Goal: Task Accomplishment & Management: Use online tool/utility

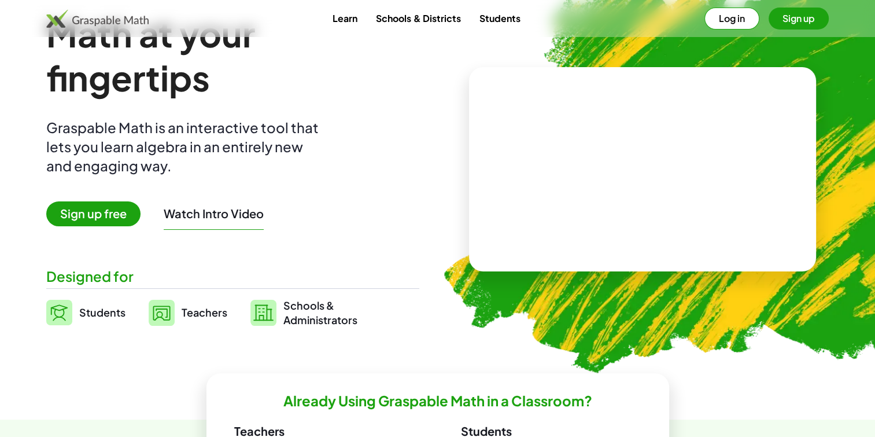
scroll to position [58, 0]
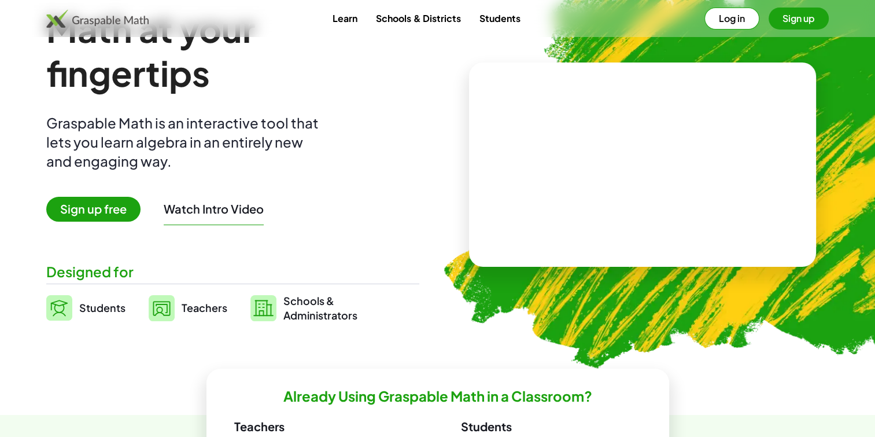
click at [91, 215] on span "Sign up free" at bounding box center [93, 209] width 94 height 25
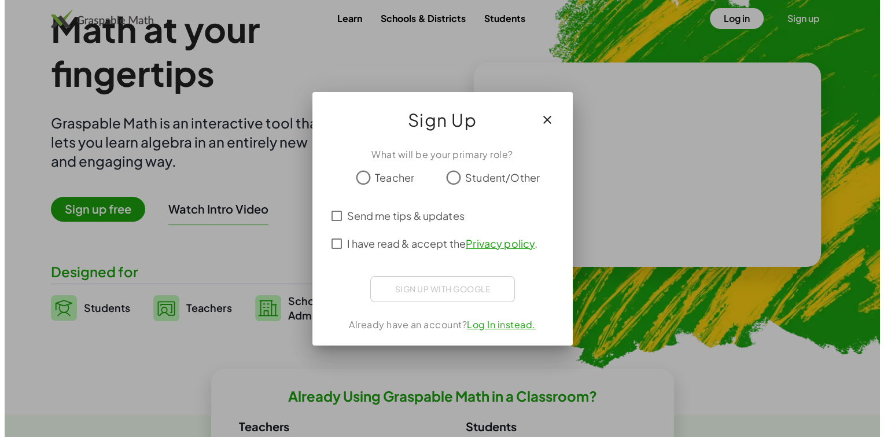
scroll to position [0, 0]
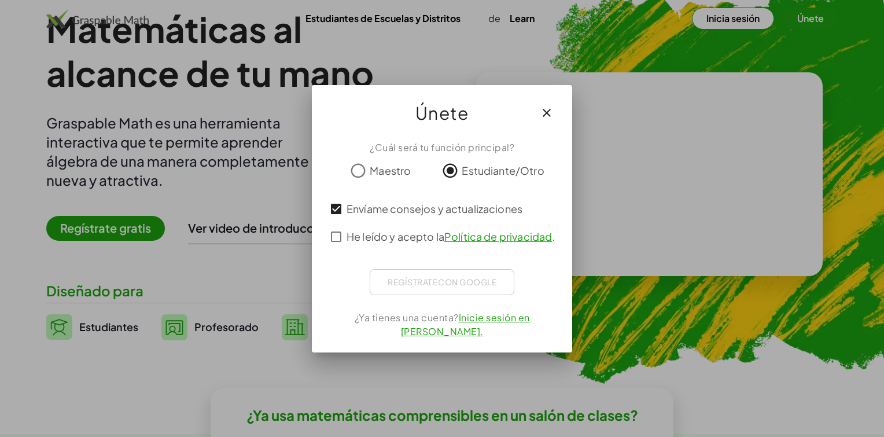
click at [322, 237] on div "¿Cuál será tu función principal? Maestro Estudiante/Otro Envíame consejos y act…" at bounding box center [442, 241] width 260 height 221
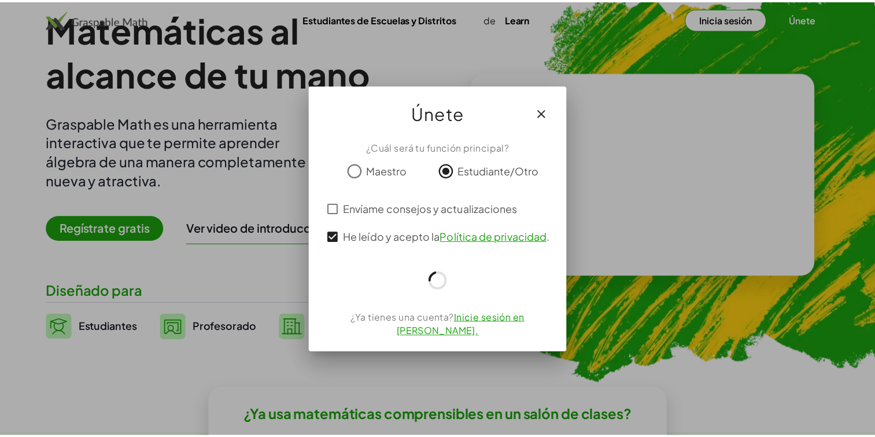
scroll to position [58, 0]
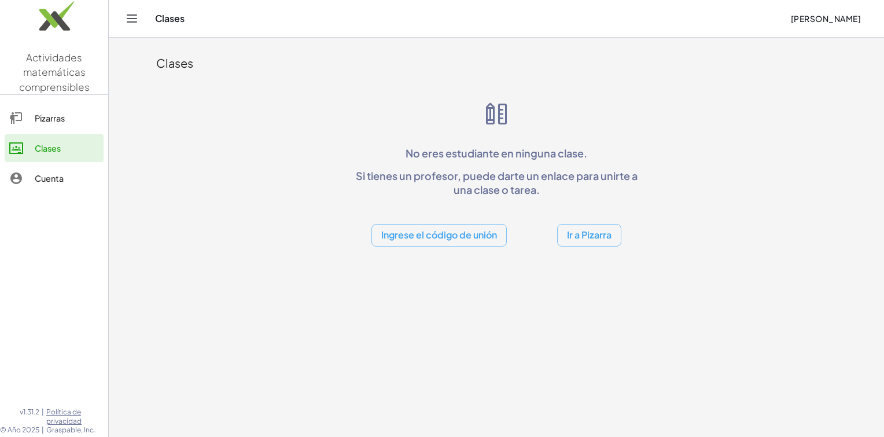
click at [601, 237] on button "Ir a Pizarra" at bounding box center [589, 235] width 64 height 23
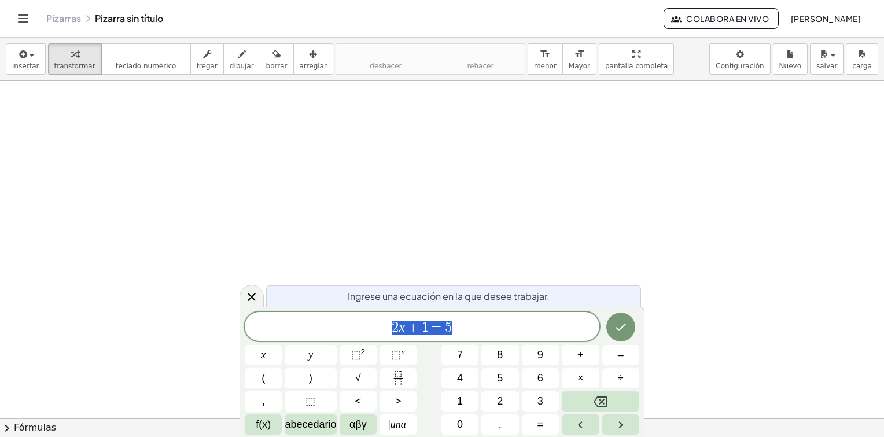
click at [334, 184] on div at bounding box center [442, 419] width 884 height 676
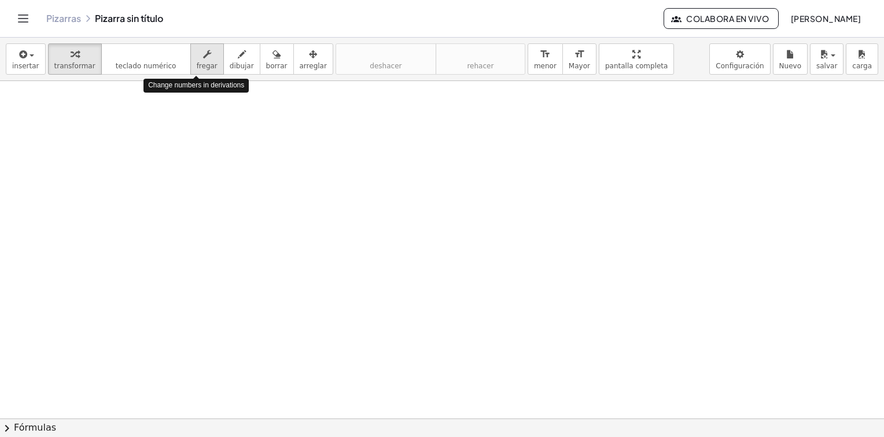
click at [204, 65] on span "fregar" at bounding box center [207, 66] width 21 height 8
drag, startPoint x: 196, startPoint y: 138, endPoint x: 282, endPoint y: 145, distance: 85.8
click at [282, 145] on div at bounding box center [442, 419] width 884 height 676
click at [265, 144] on div at bounding box center [442, 419] width 884 height 676
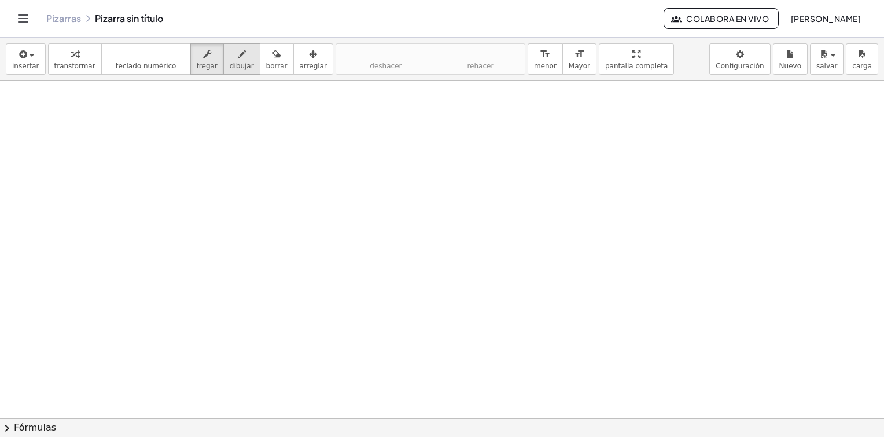
click at [235, 62] on span "dibujar" at bounding box center [242, 66] width 24 height 8
drag, startPoint x: 258, startPoint y: 136, endPoint x: 377, endPoint y: 136, distance: 119.1
click at [377, 136] on div at bounding box center [442, 419] width 884 height 676
click at [363, 141] on div at bounding box center [442, 419] width 884 height 676
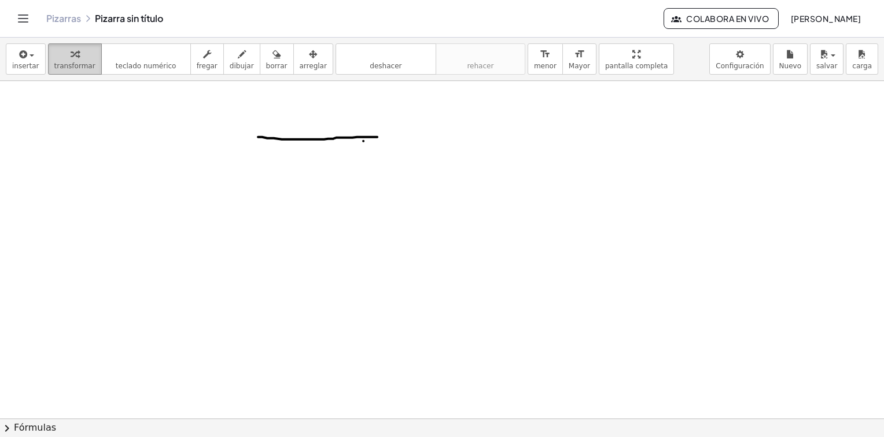
click at [73, 64] on span "transformar" at bounding box center [74, 66] width 41 height 8
click at [25, 66] on span "insertar" at bounding box center [25, 66] width 27 height 8
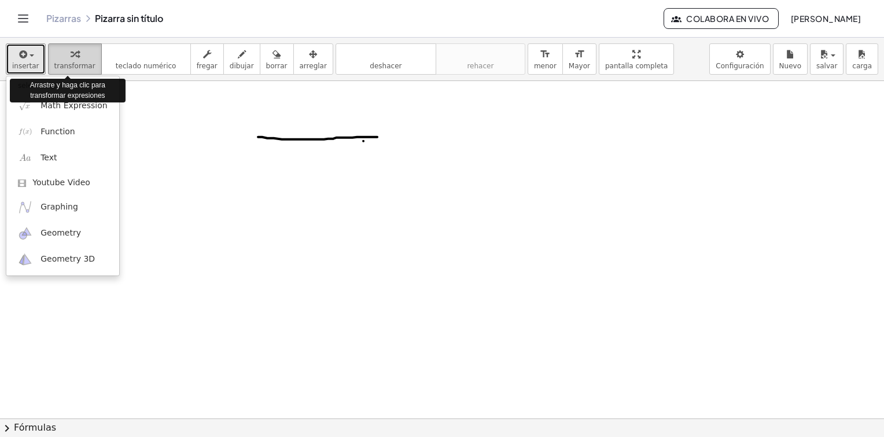
click at [72, 54] on div "button" at bounding box center [74, 54] width 41 height 14
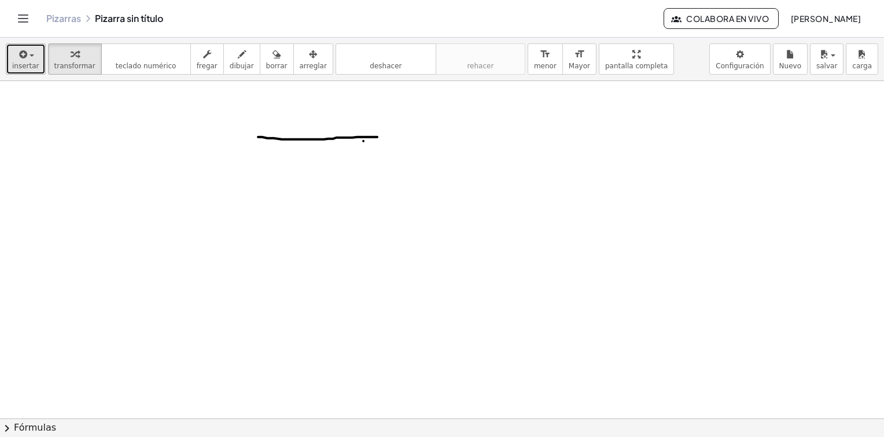
click at [38, 57] on button "insertar" at bounding box center [26, 58] width 40 height 31
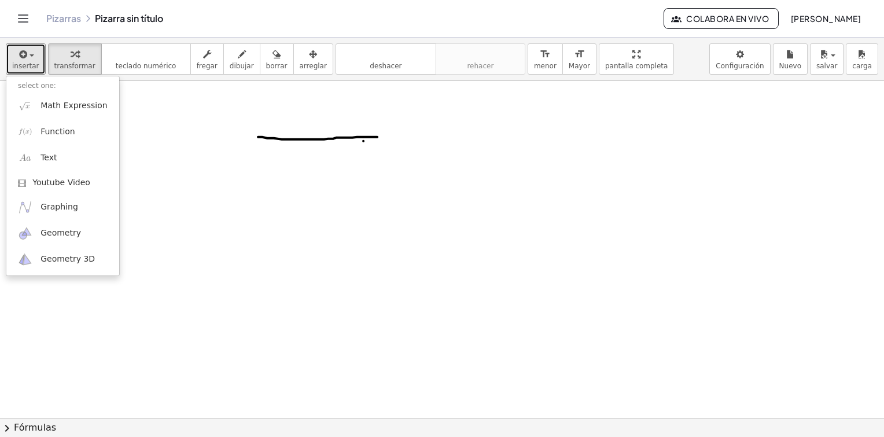
click at [340, 138] on div at bounding box center [442, 419] width 884 height 676
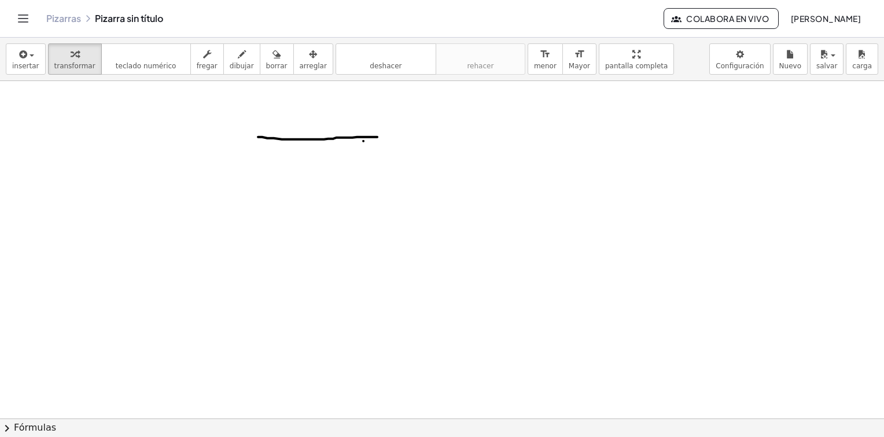
drag, startPoint x: 340, startPoint y: 138, endPoint x: 319, endPoint y: 140, distance: 21.5
click at [319, 140] on div at bounding box center [442, 419] width 884 height 676
drag, startPoint x: 257, startPoint y: 58, endPoint x: 296, endPoint y: 98, distance: 55.6
click at [272, 59] on icon "button" at bounding box center [276, 54] width 8 height 14
drag, startPoint x: 269, startPoint y: 130, endPoint x: 350, endPoint y: 134, distance: 81.6
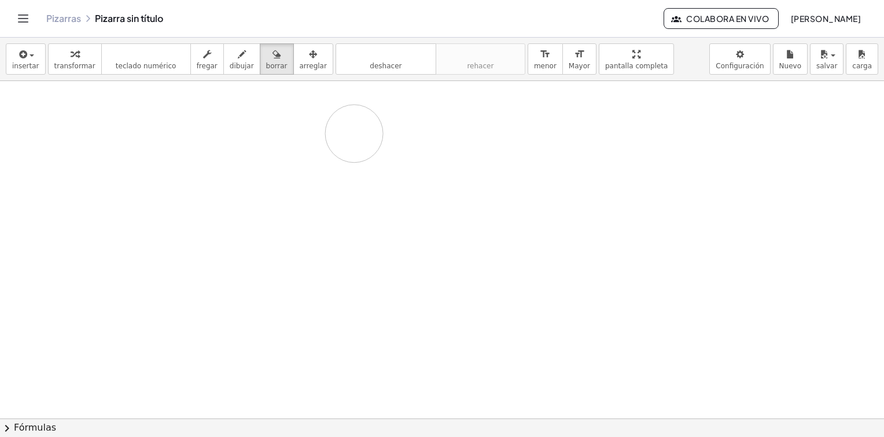
click at [355, 133] on div at bounding box center [442, 419] width 884 height 676
drag, startPoint x: 362, startPoint y: 134, endPoint x: 353, endPoint y: 126, distance: 12.3
click at [353, 126] on div at bounding box center [442, 419] width 884 height 676
click at [230, 56] on div "button" at bounding box center [242, 54] width 24 height 14
drag, startPoint x: 318, startPoint y: 160, endPoint x: 479, endPoint y: 155, distance: 161.4
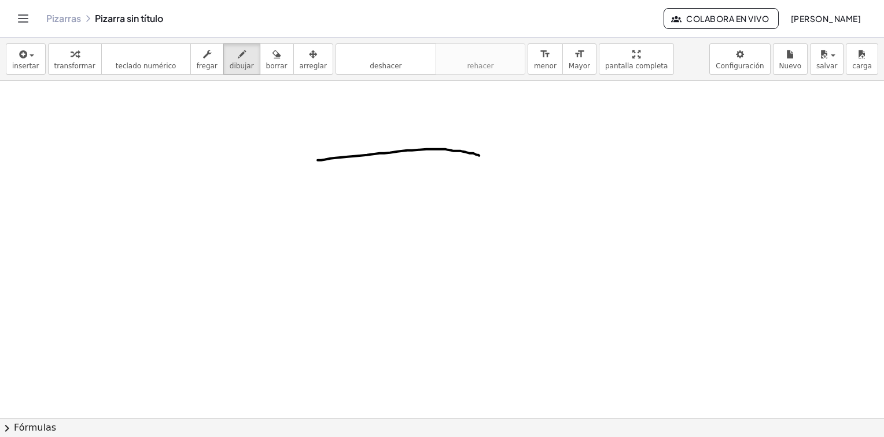
click at [479, 155] on div at bounding box center [442, 419] width 884 height 676
click at [300, 64] on span "arreglar" at bounding box center [313, 66] width 27 height 8
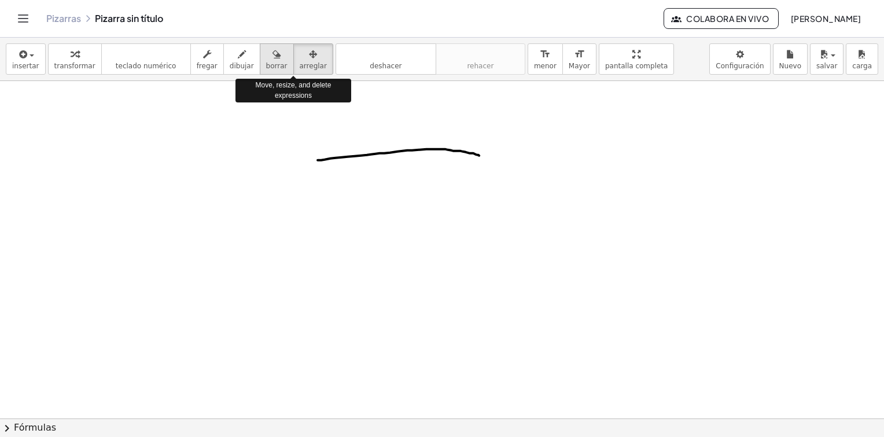
click at [266, 64] on span "borrar" at bounding box center [276, 66] width 21 height 8
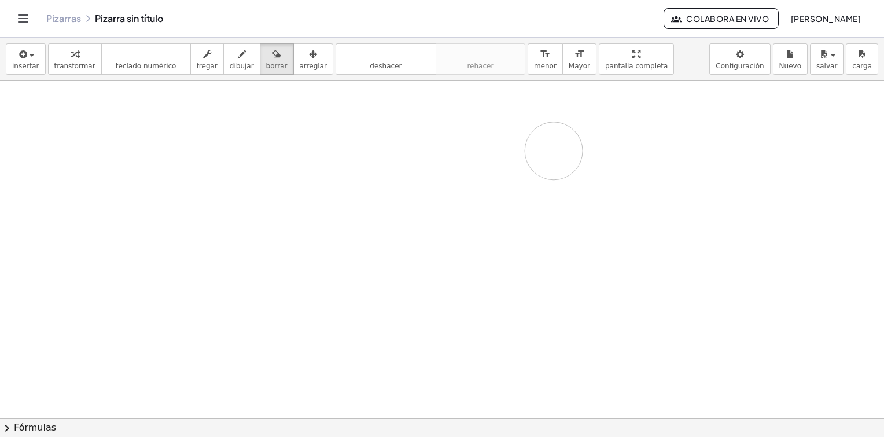
drag, startPoint x: 305, startPoint y: 145, endPoint x: 544, endPoint y: 150, distance: 238.9
click at [550, 150] on div at bounding box center [442, 419] width 884 height 676
drag, startPoint x: 222, startPoint y: 56, endPoint x: 228, endPoint y: 62, distance: 8.6
click at [230, 56] on div "button" at bounding box center [242, 54] width 24 height 14
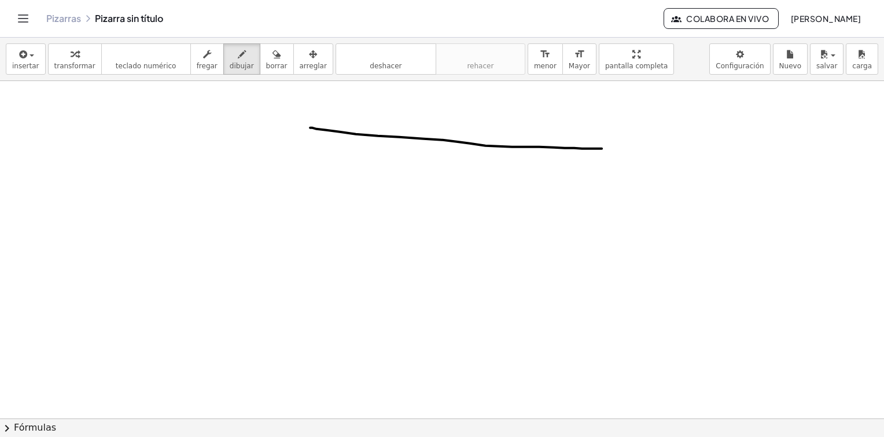
drag, startPoint x: 310, startPoint y: 127, endPoint x: 601, endPoint y: 148, distance: 292.2
click at [601, 148] on div at bounding box center [442, 419] width 884 height 676
drag, startPoint x: 313, startPoint y: 123, endPoint x: 329, endPoint y: 315, distance: 192.6
click at [329, 315] on div at bounding box center [442, 419] width 884 height 676
drag, startPoint x: 25, startPoint y: 422, endPoint x: 32, endPoint y: 425, distance: 7.8
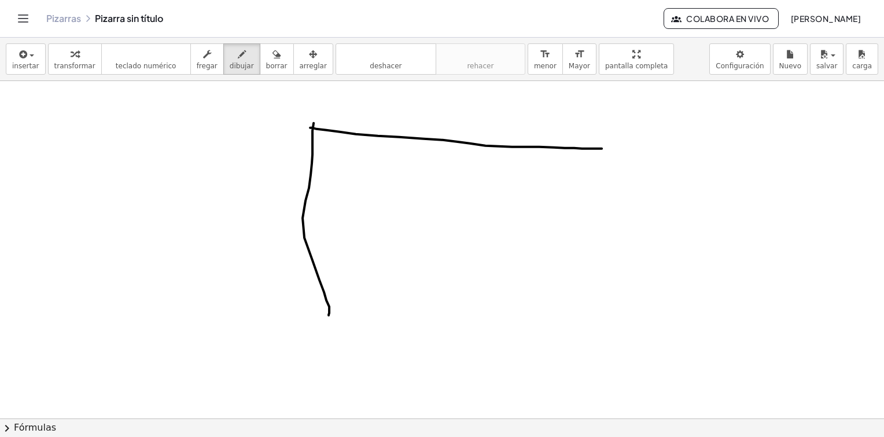
click at [25, 422] on font "Fórmulas" at bounding box center [35, 427] width 42 height 13
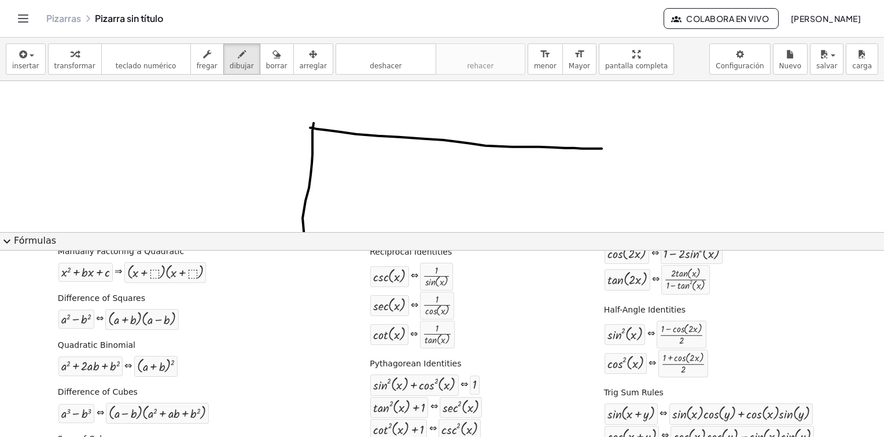
scroll to position [116, 0]
click at [382, 134] on div at bounding box center [442, 419] width 884 height 676
drag, startPoint x: 132, startPoint y: 320, endPoint x: 152, endPoint y: 318, distance: 19.9
click at [153, 317] on div at bounding box center [142, 317] width 68 height 15
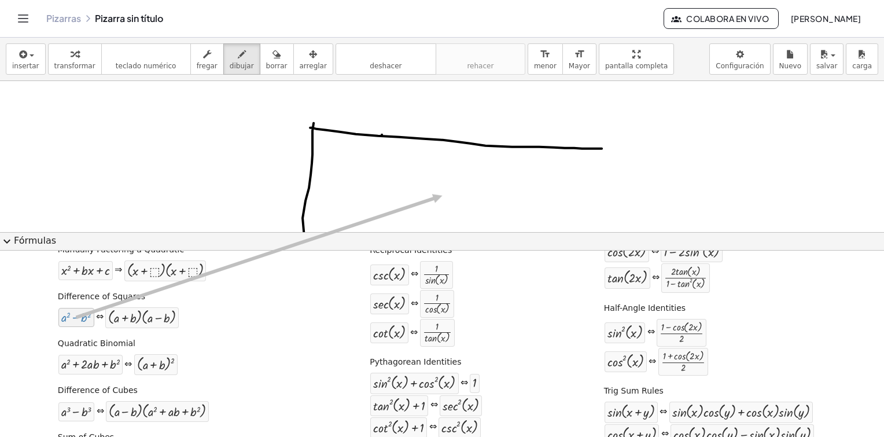
drag, startPoint x: 79, startPoint y: 318, endPoint x: 440, endPoint y: 195, distance: 381.3
click at [440, 195] on div "insertar select one: Math Expression Function Text Youtube Video Graphing Geome…" at bounding box center [442, 237] width 884 height 399
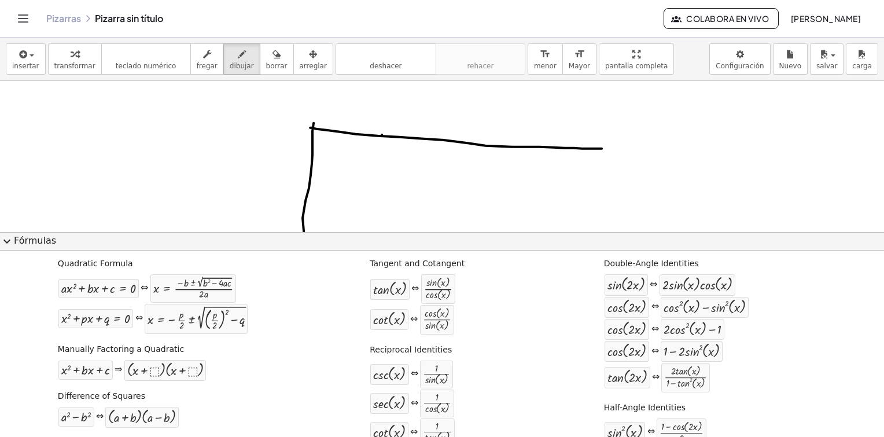
scroll to position [0, 0]
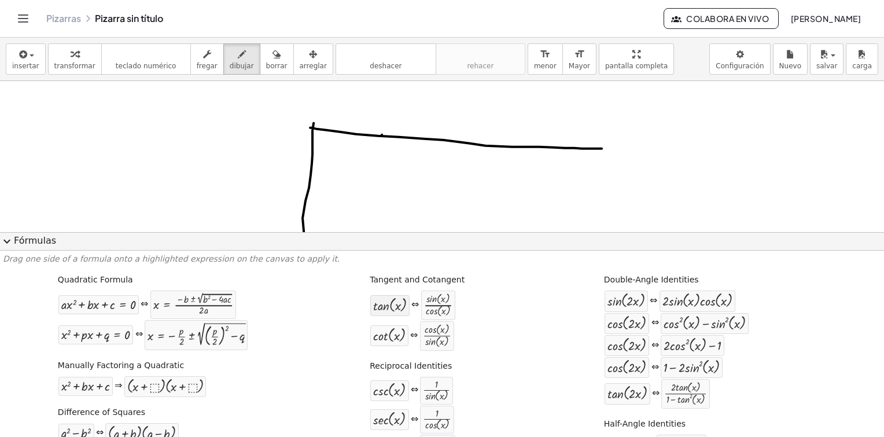
click at [397, 312] on div "tan ( , x )" at bounding box center [389, 305] width 39 height 21
click at [396, 312] on div at bounding box center [390, 305] width 34 height 15
drag, startPoint x: 396, startPoint y: 302, endPoint x: 477, endPoint y: 183, distance: 144.2
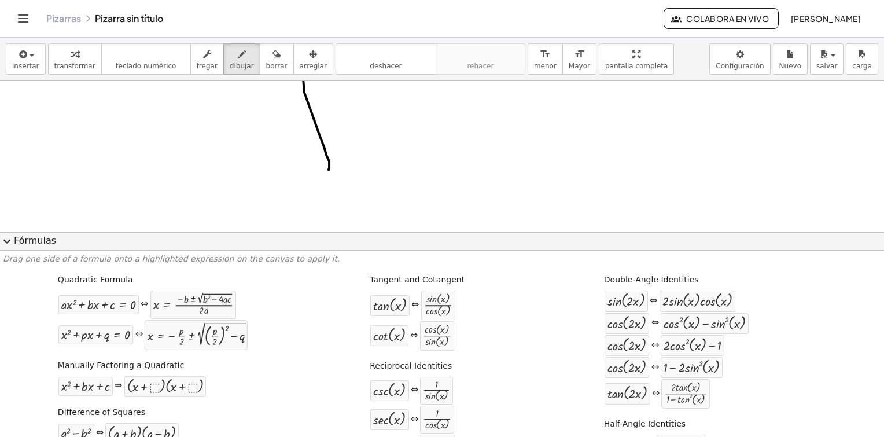
scroll to position [174, 0]
click at [391, 298] on div at bounding box center [390, 305] width 34 height 15
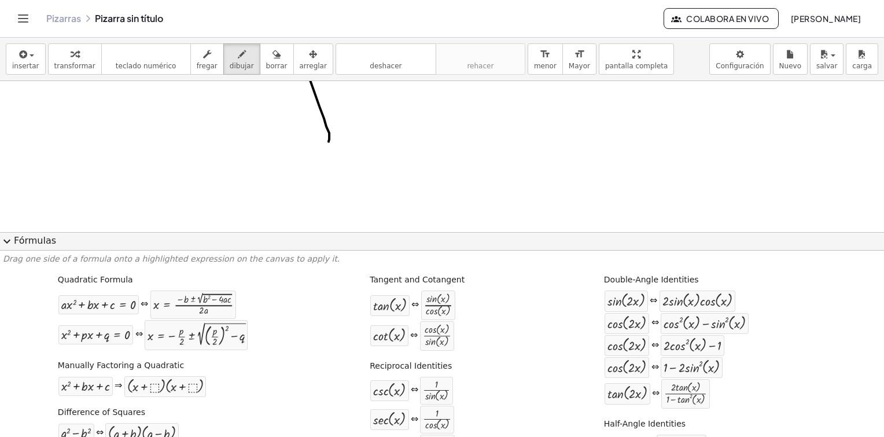
drag, startPoint x: 390, startPoint y: 305, endPoint x: 415, endPoint y: 303, distance: 24.4
click at [405, 304] on div "tan ( , x ) ⇔ · sin ( , x ) · cos ( , x )" at bounding box center [413, 305] width 86 height 31
drag, startPoint x: 390, startPoint y: 308, endPoint x: 450, endPoint y: 306, distance: 60.2
click at [450, 306] on div "tan ( , x ) ⇔ · sin ( , x ) · cos ( , x )" at bounding box center [413, 305] width 86 height 31
drag, startPoint x: 440, startPoint y: 305, endPoint x: 372, endPoint y: 303, distance: 67.7
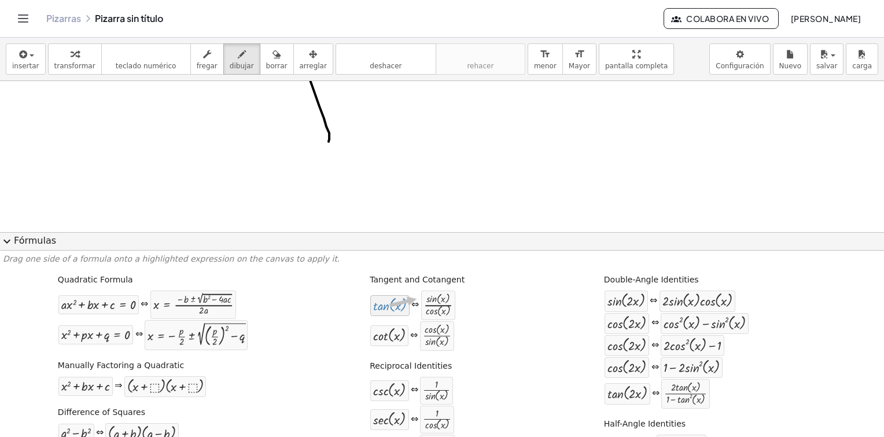
drag, startPoint x: 403, startPoint y: 305, endPoint x: 411, endPoint y: 296, distance: 12.3
click at [409, 294] on div "Tangent and Cotangent tan ( , x ) ⇔ · sin ( , x ) · cos ( , x ) cot ( , x ) ⇔ ·…" at bounding box center [425, 311] width 117 height 83
drag, startPoint x: 409, startPoint y: 294, endPoint x: 394, endPoint y: 302, distance: 17.4
click at [394, 302] on div at bounding box center [390, 305] width 34 height 15
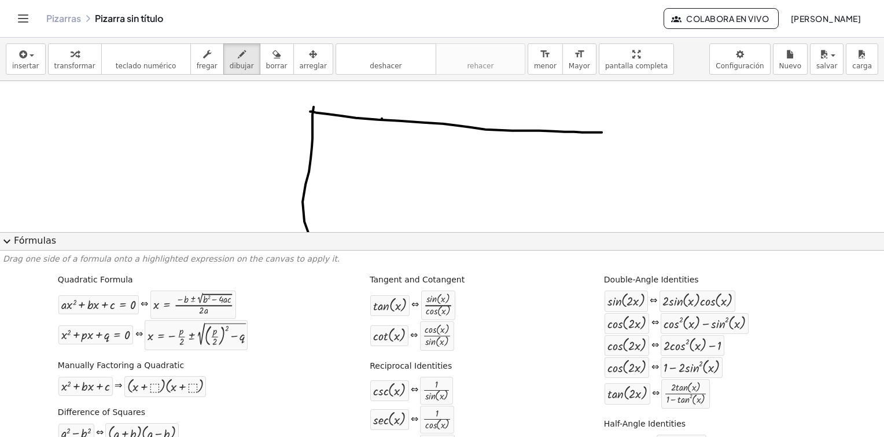
scroll to position [0, 0]
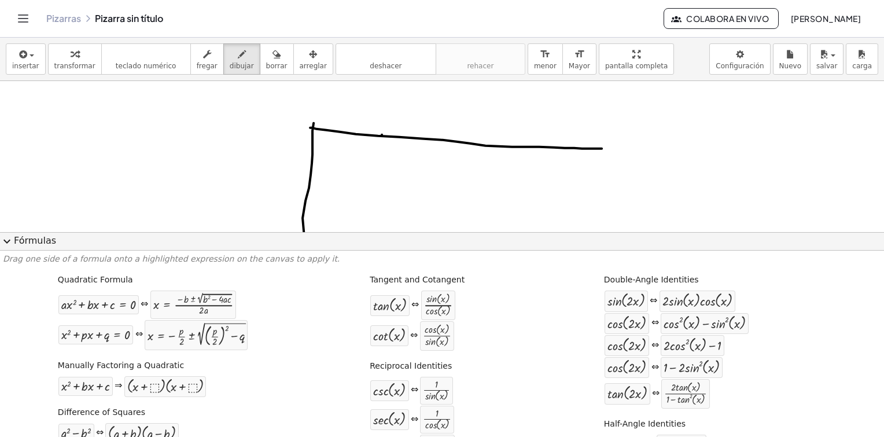
click at [680, 156] on div at bounding box center [442, 232] width 884 height 302
click at [569, 63] on span "Mayor" at bounding box center [579, 66] width 21 height 8
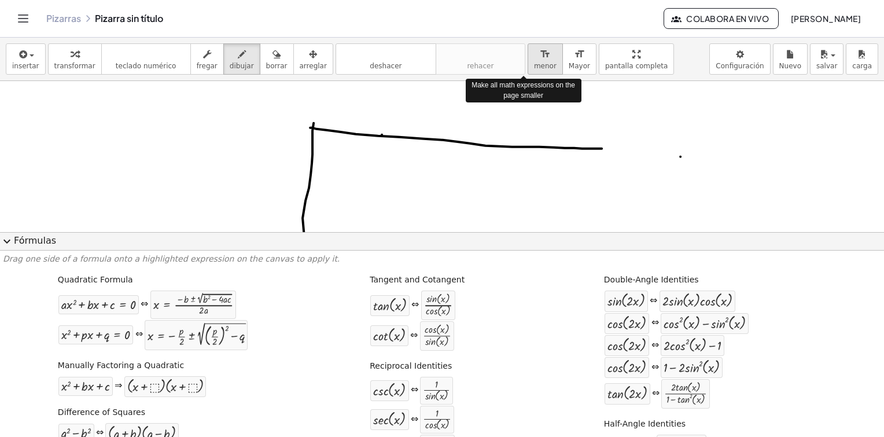
click at [534, 65] on span "menor" at bounding box center [545, 66] width 23 height 8
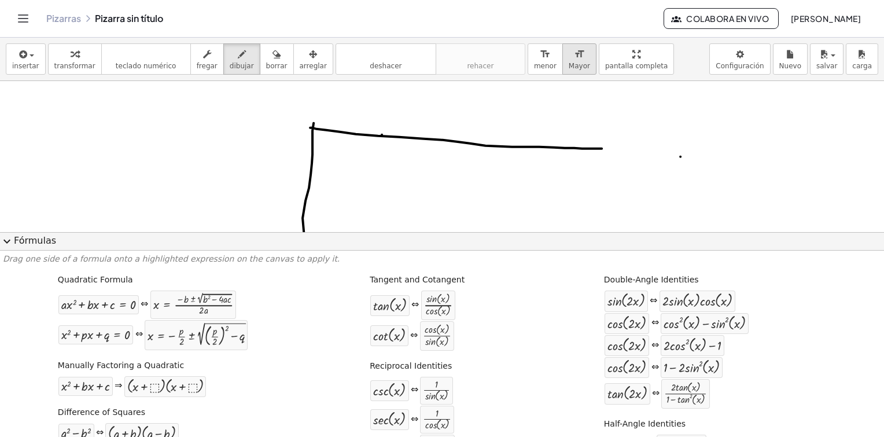
click at [569, 67] on span "Mayor" at bounding box center [579, 66] width 21 height 8
click at [534, 67] on span "menor" at bounding box center [545, 66] width 23 height 8
drag, startPoint x: 519, startPoint y: 67, endPoint x: 479, endPoint y: 151, distance: 93.1
click at [534, 68] on span "menor" at bounding box center [545, 66] width 23 height 8
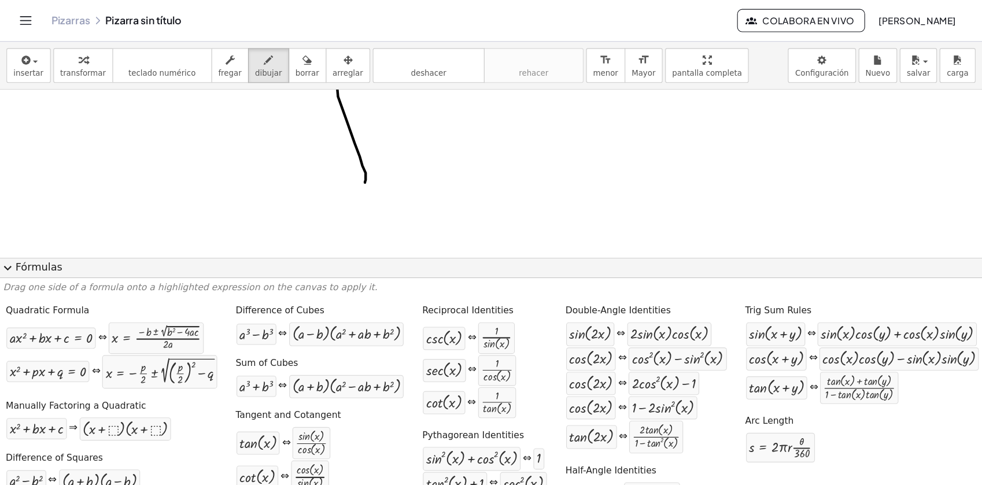
scroll to position [214, 0]
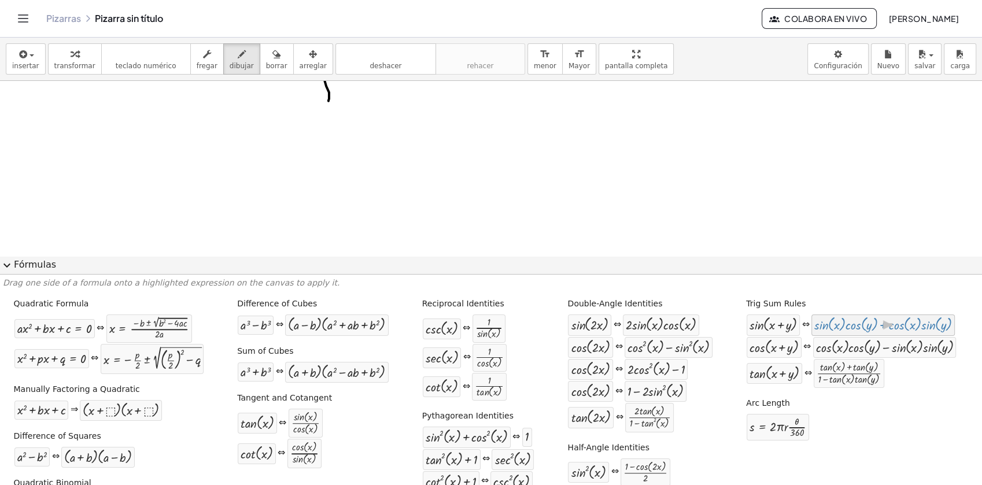
click at [874, 331] on div at bounding box center [883, 325] width 138 height 15
click at [874, 330] on div at bounding box center [883, 325] width 138 height 15
drag, startPoint x: 891, startPoint y: 330, endPoint x: 629, endPoint y: 179, distance: 301.9
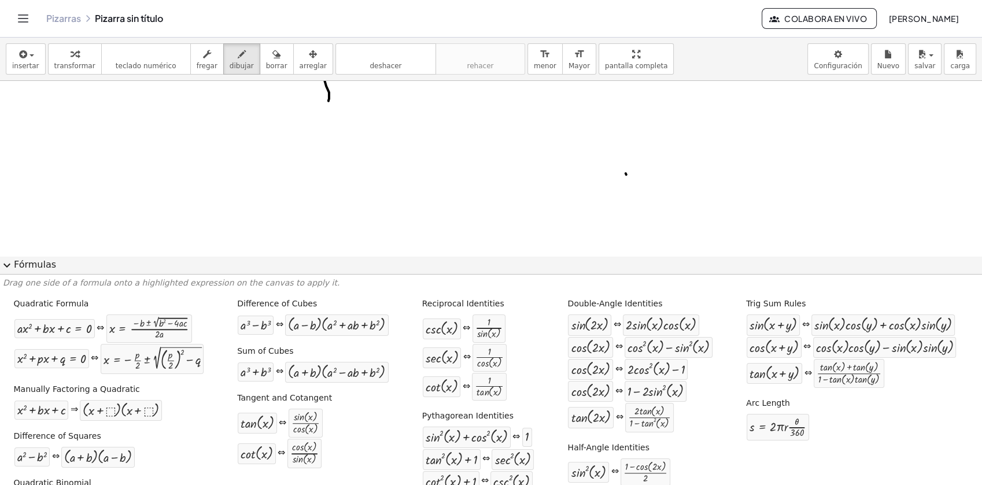
click at [627, 175] on div at bounding box center [491, 93] width 982 height 453
